Goal: Transaction & Acquisition: Purchase product/service

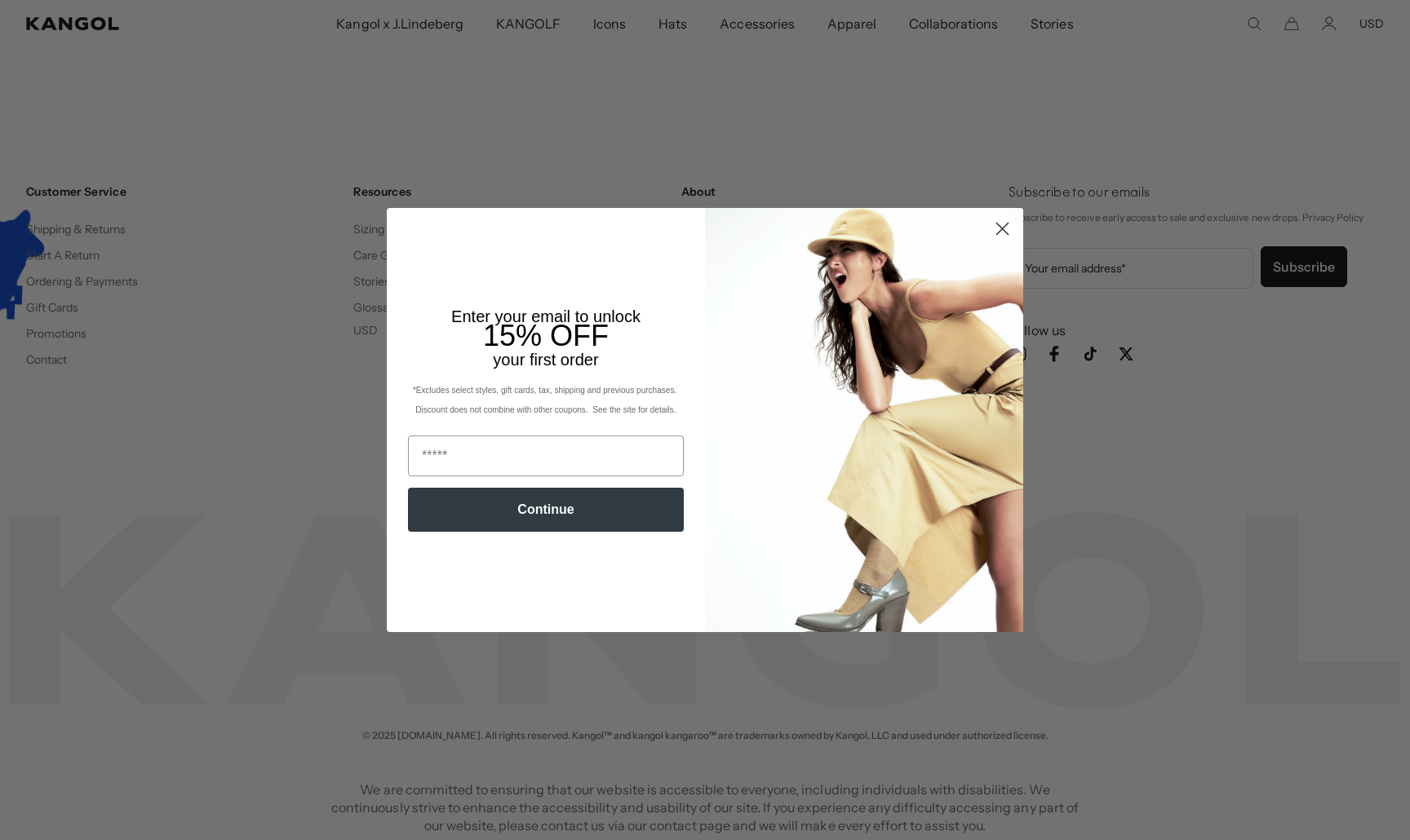
scroll to position [0, 337]
